Goal: Information Seeking & Learning: Learn about a topic

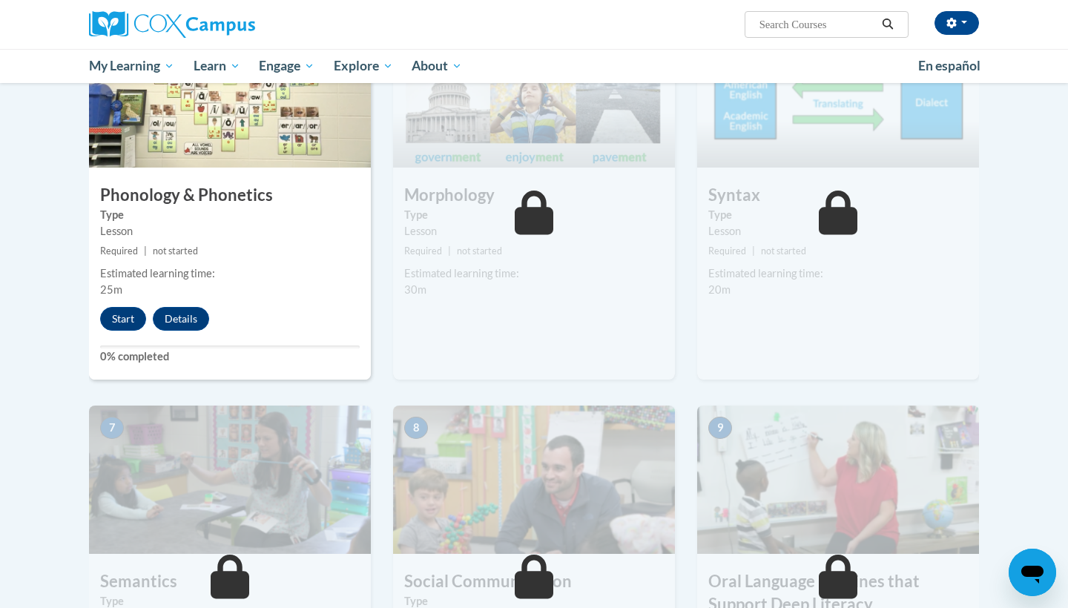
scroll to position [802, 0]
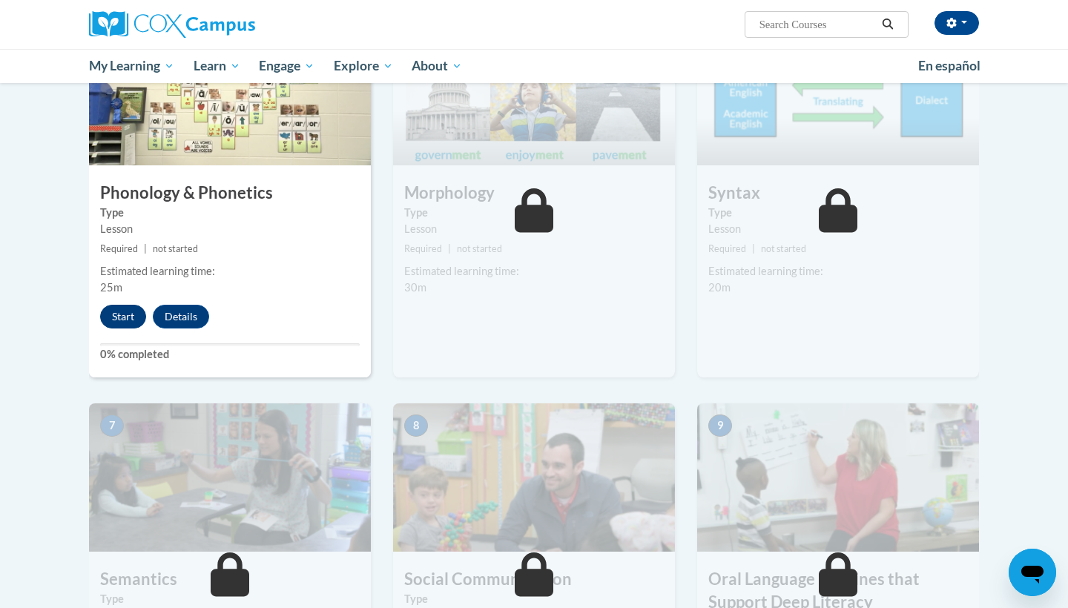
click at [120, 312] on button "Start" at bounding box center [123, 317] width 46 height 24
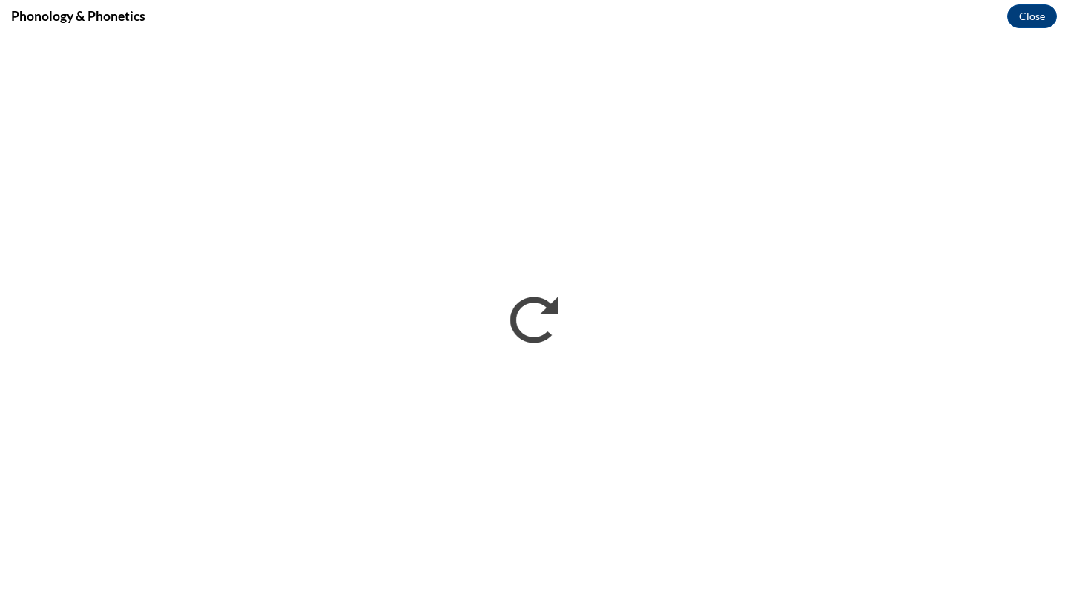
scroll to position [0, 0]
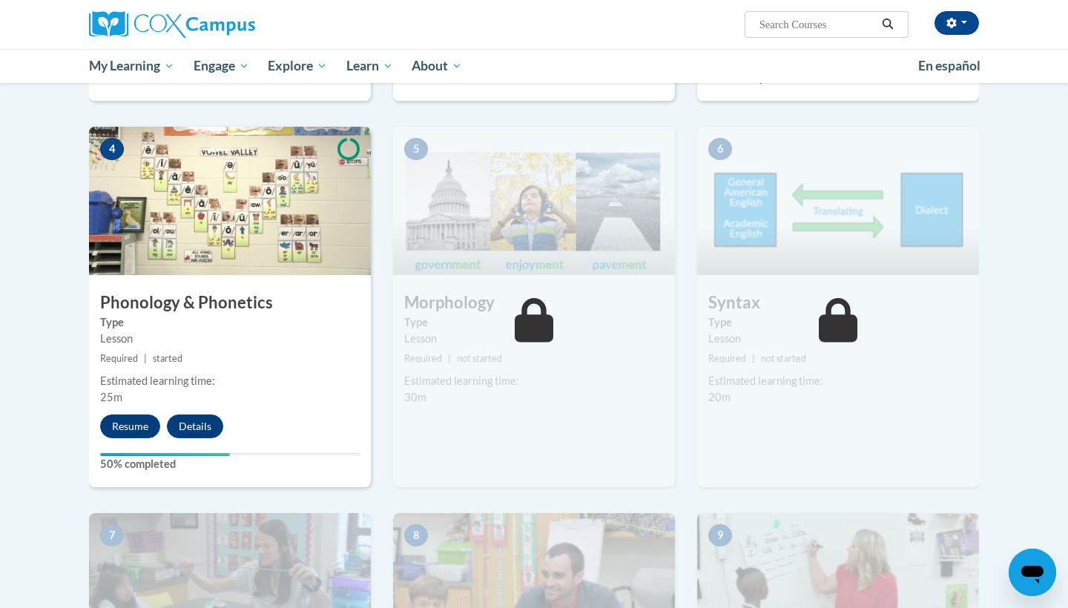
scroll to position [697, 0]
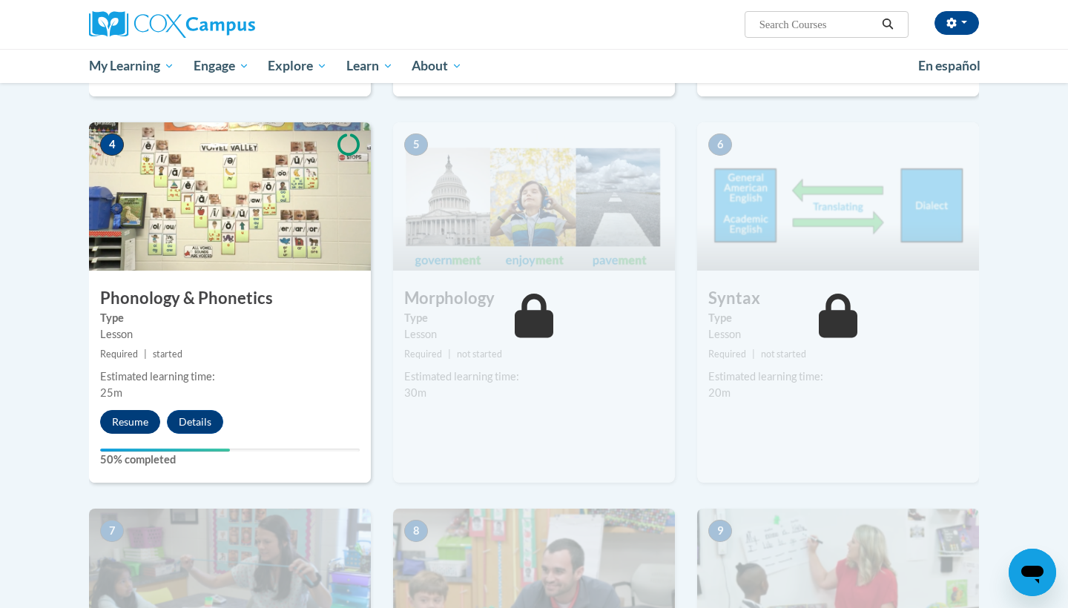
click at [126, 423] on button "Resume" at bounding box center [130, 422] width 60 height 24
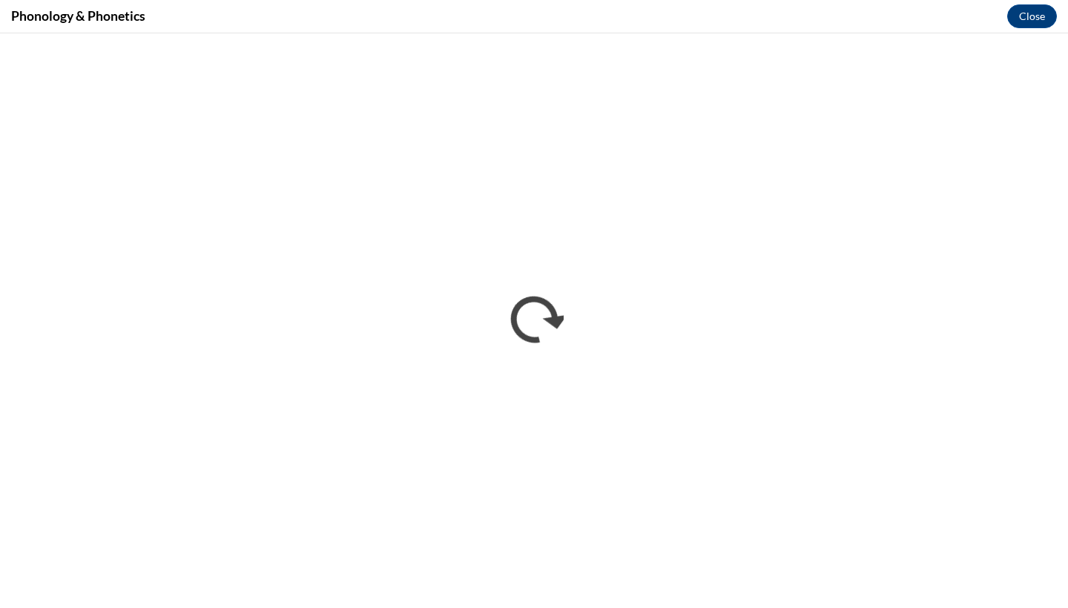
scroll to position [0, 0]
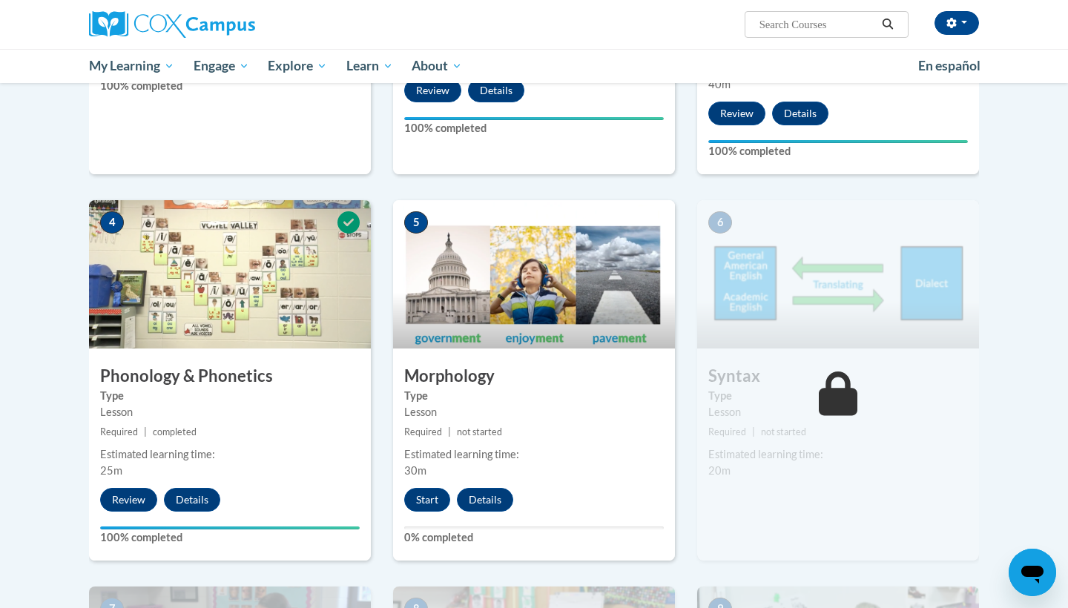
scroll to position [621, 0]
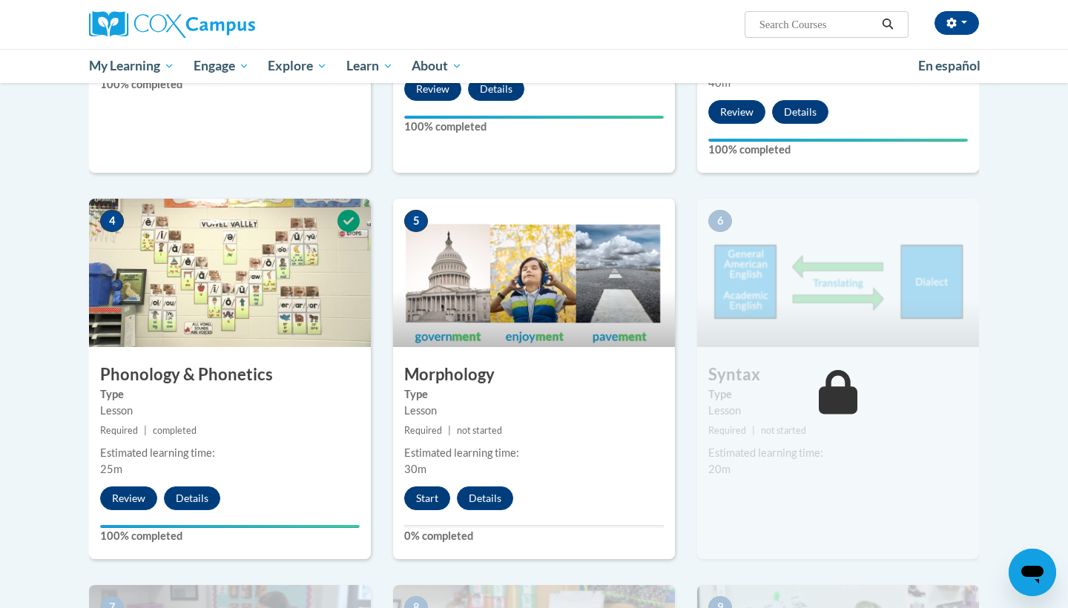
click at [429, 497] on button "Start" at bounding box center [427, 498] width 46 height 24
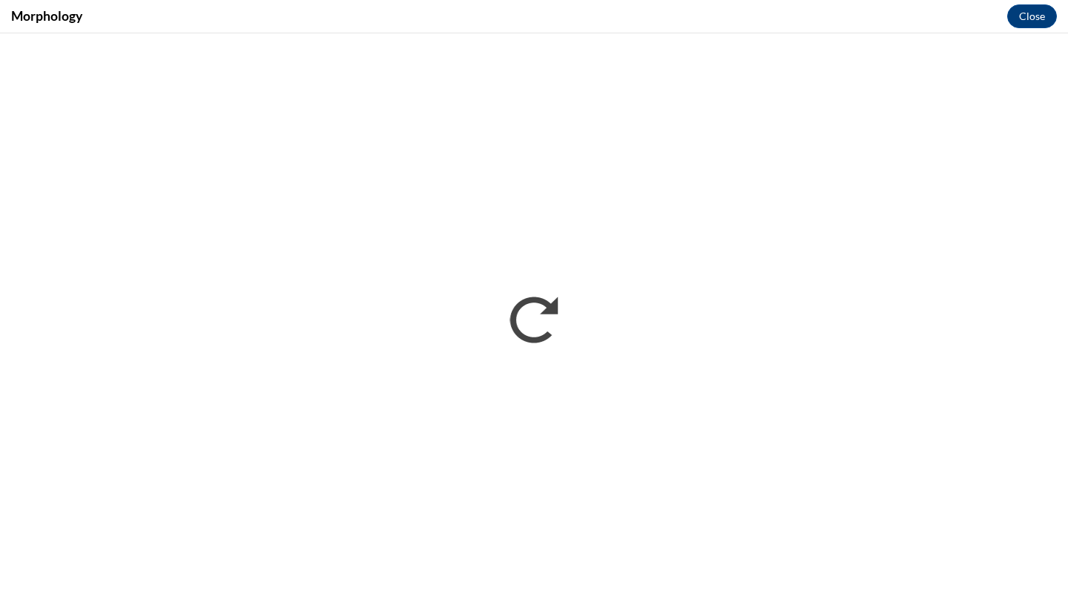
scroll to position [0, 0]
